Goal: Find contact information: Find contact information

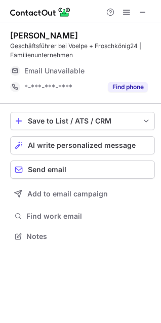
scroll to position [229, 161]
click at [146, 16] on span at bounding box center [143, 12] width 8 height 8
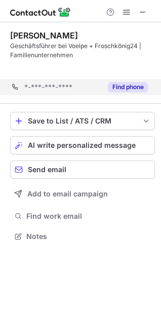
scroll to position [213, 161]
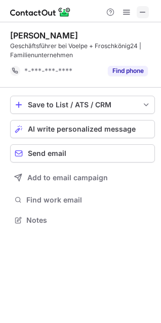
click at [143, 12] on span at bounding box center [143, 12] width 8 height 8
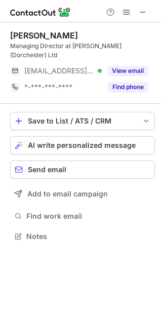
scroll to position [220, 161]
click at [149, 12] on div at bounding box center [126, 12] width 49 height 12
click at [140, 12] on span at bounding box center [143, 12] width 8 height 8
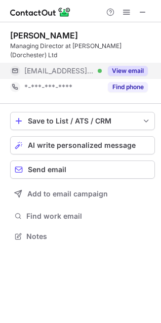
click at [125, 66] on button "View email" at bounding box center [128, 71] width 40 height 10
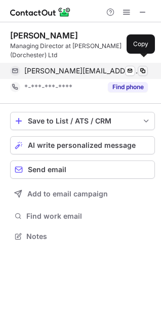
click at [142, 67] on span at bounding box center [143, 71] width 8 height 8
